Goal: Task Accomplishment & Management: Use online tool/utility

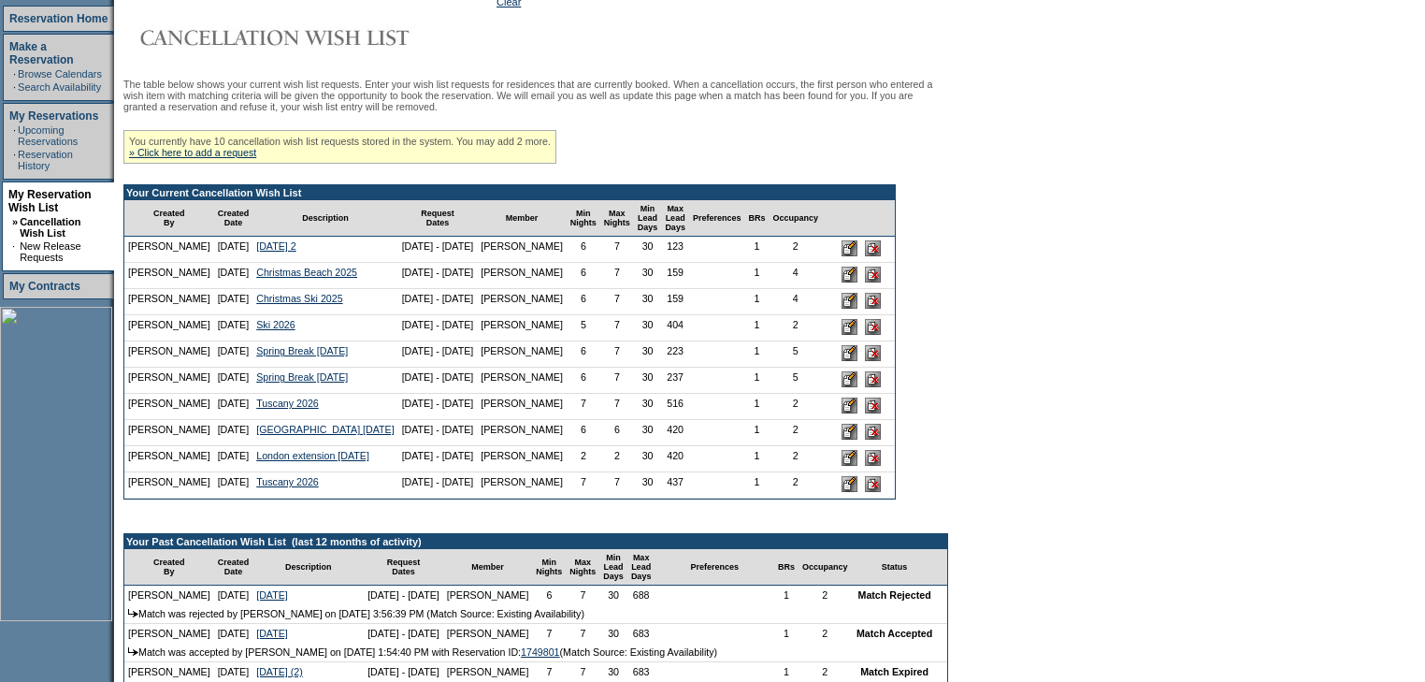
scroll to position [299, 0]
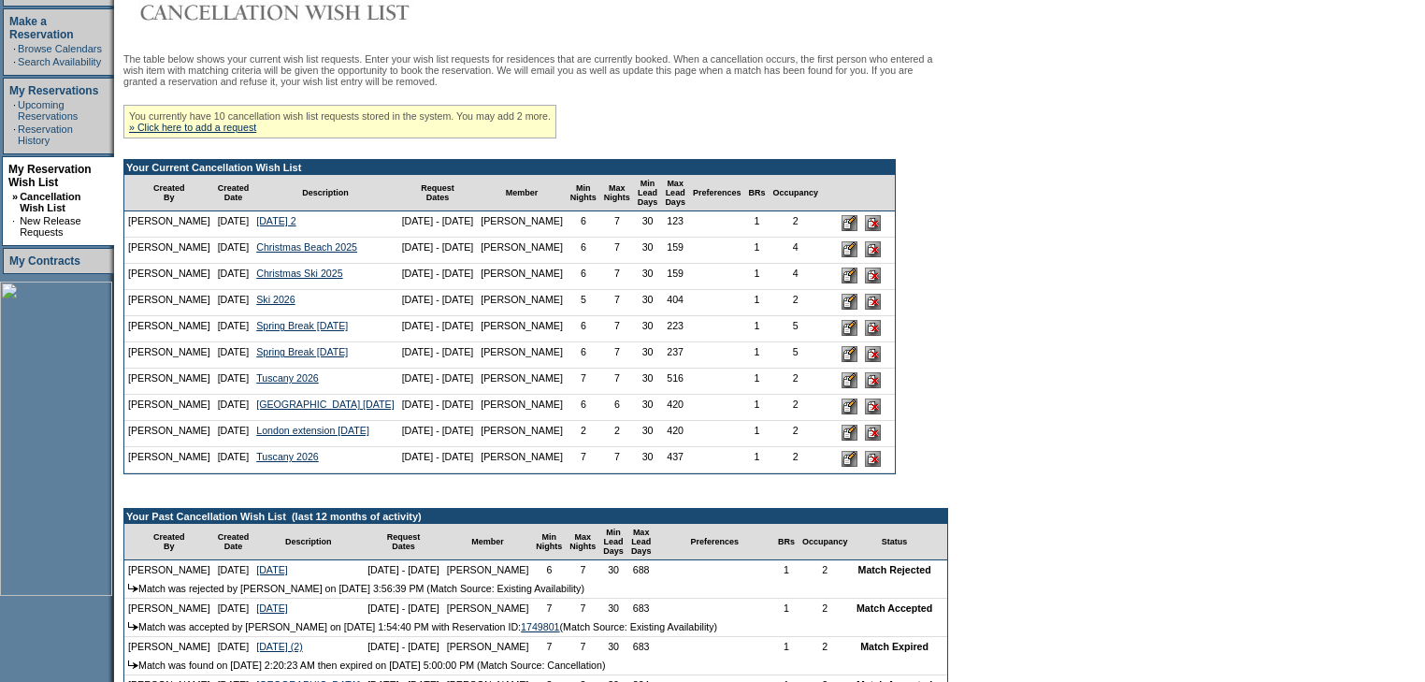
click at [857, 362] on input "image" at bounding box center [850, 354] width 16 height 16
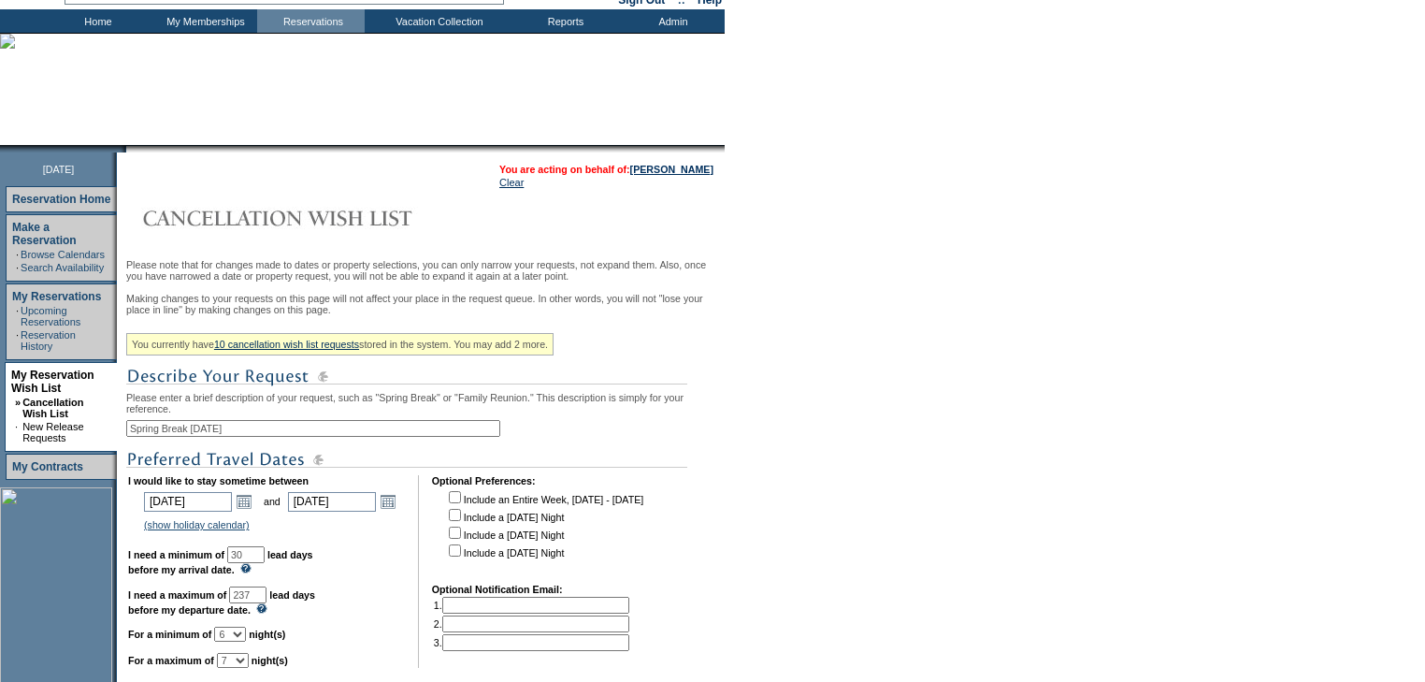
scroll to position [449, 0]
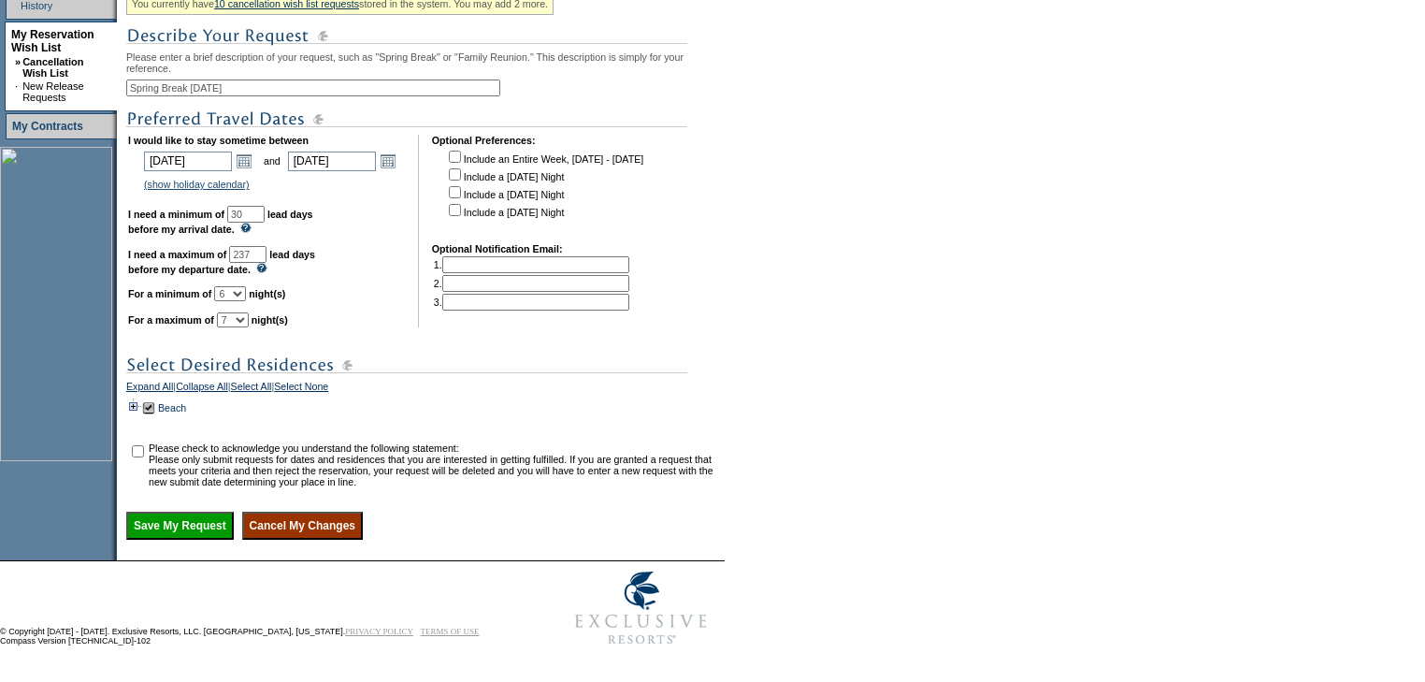
click at [137, 418] on td at bounding box center [133, 407] width 15 height 21
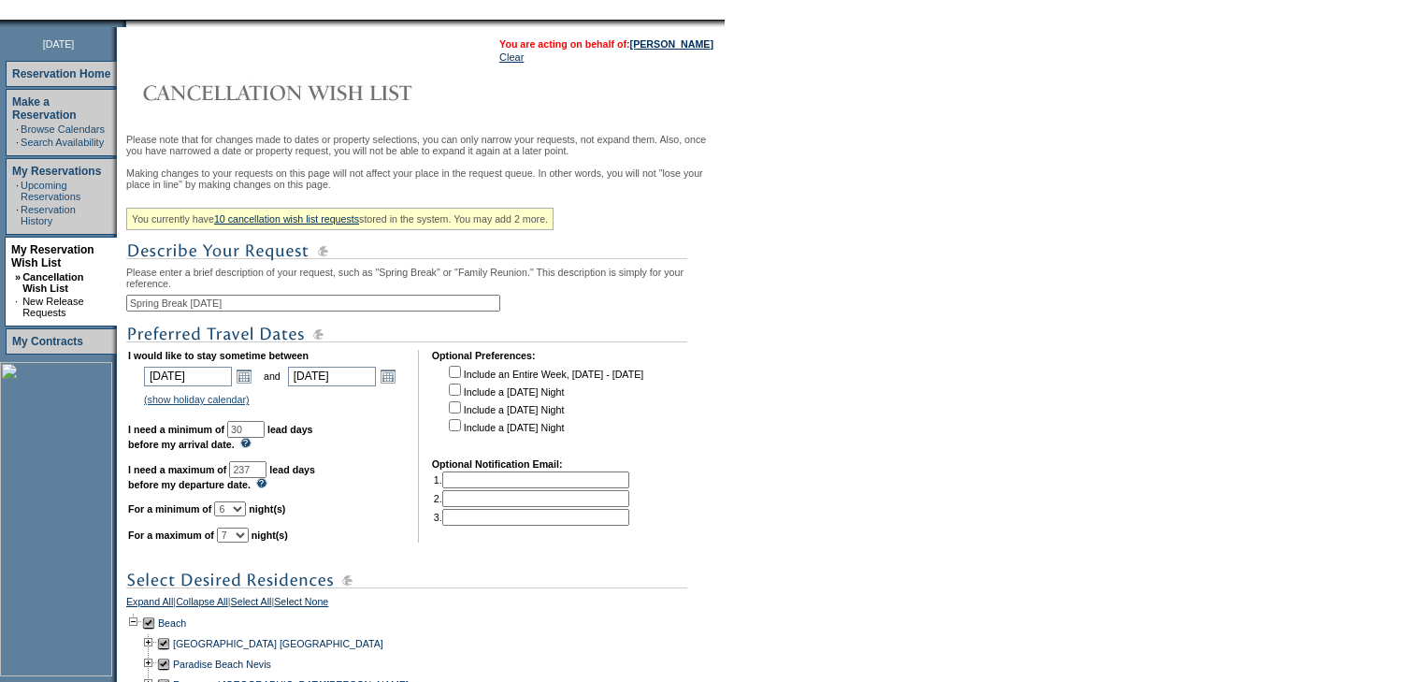
scroll to position [75, 0]
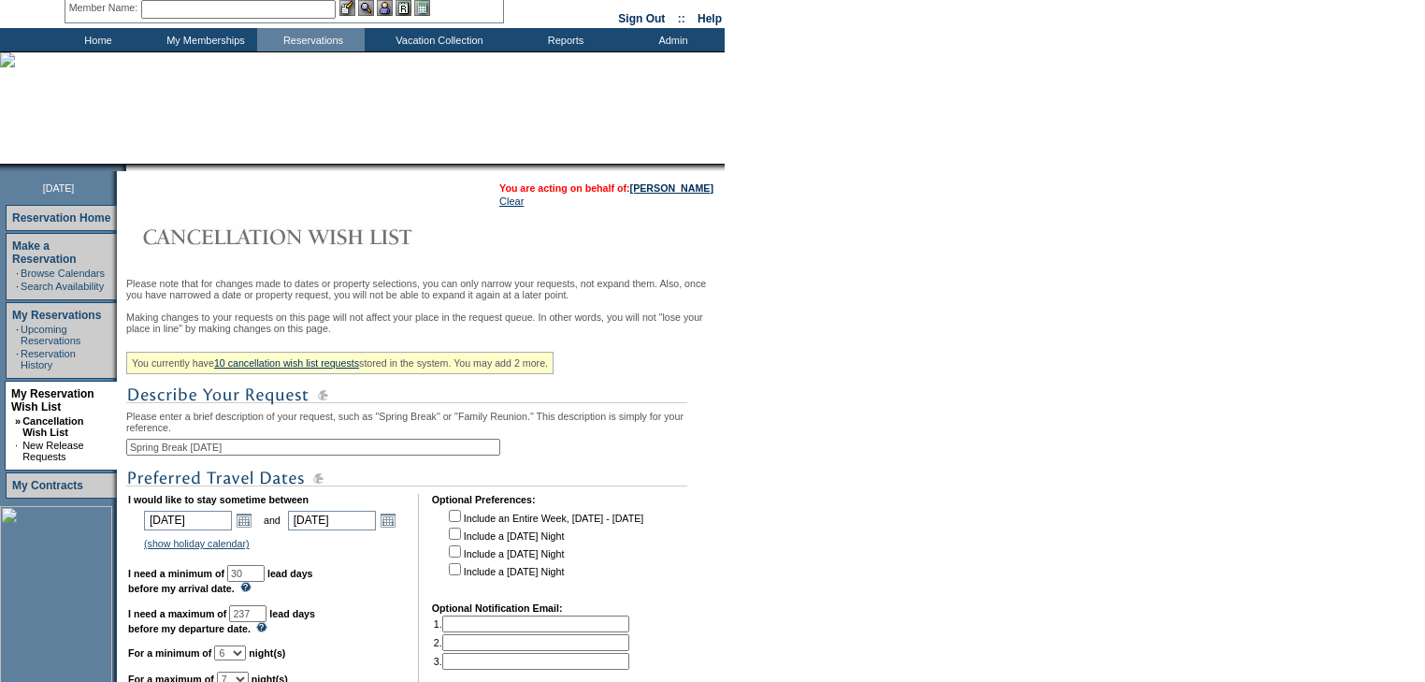
click at [105, 43] on td "Home" at bounding box center [96, 39] width 108 height 23
